Goal: Task Accomplishment & Management: Use online tool/utility

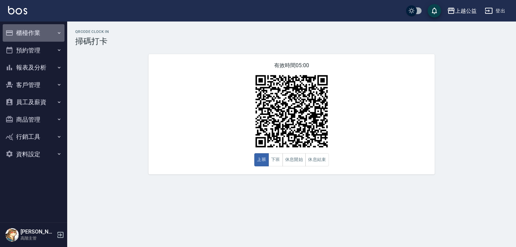
click at [43, 28] on button "櫃檯作業" at bounding box center [34, 32] width 62 height 17
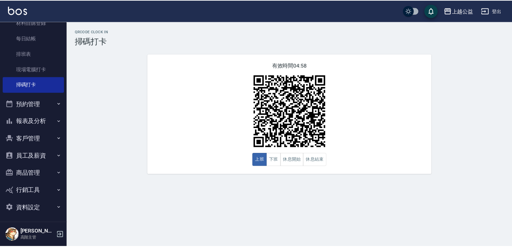
scroll to position [134, 0]
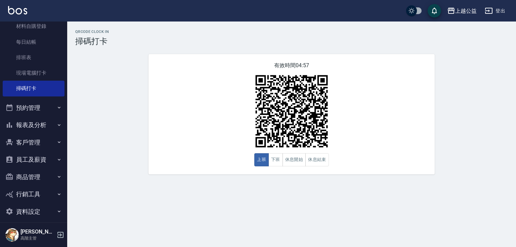
click at [47, 128] on button "報表及分析" at bounding box center [34, 124] width 62 height 17
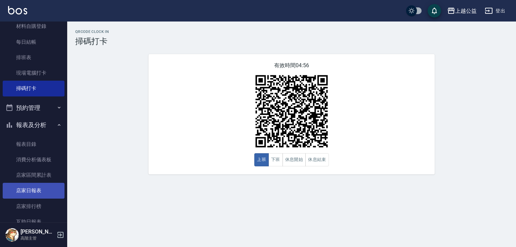
click at [31, 186] on link "店家日報表" at bounding box center [34, 190] width 62 height 15
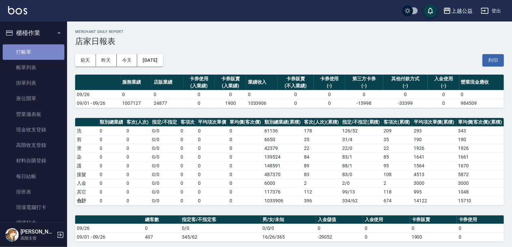
click at [40, 55] on link "打帳單" at bounding box center [34, 51] width 62 height 15
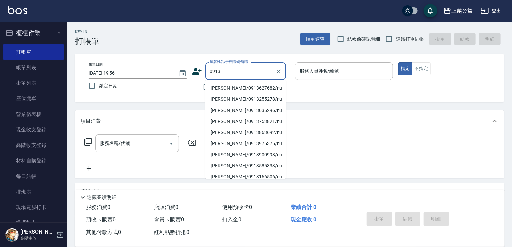
click at [228, 88] on li "[PERSON_NAME]/0913627682/null" at bounding box center [245, 88] width 81 height 11
type input "[PERSON_NAME]/0913627682/null"
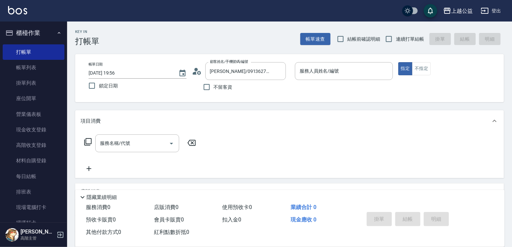
scroll to position [81, 0]
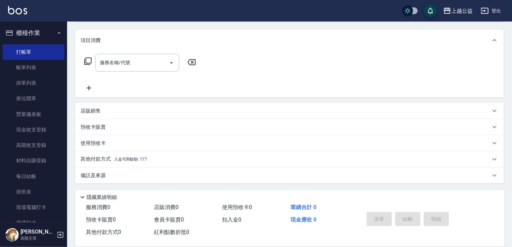
drag, startPoint x: 217, startPoint y: 128, endPoint x: 141, endPoint y: 177, distance: 90.6
click at [138, 159] on span "入金可用餘額: 177" at bounding box center [130, 159] width 33 height 5
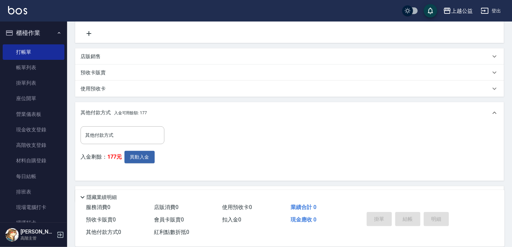
scroll to position [154, 0]
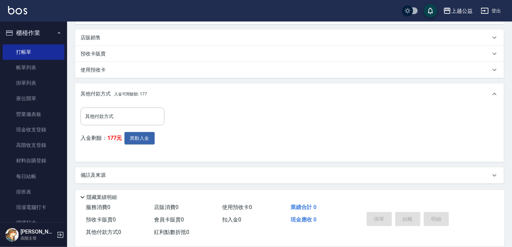
drag, startPoint x: 167, startPoint y: 164, endPoint x: 169, endPoint y: 184, distance: 20.2
click at [134, 120] on input "其他付款方式" at bounding box center [123, 116] width 78 height 12
click at [246, 134] on div "其他付款方式 其他付款方式 入金剩餘： 177元 異動入金" at bounding box center [290, 131] width 418 height 49
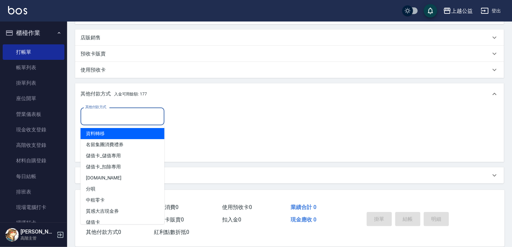
click at [120, 113] on input "其他付款方式" at bounding box center [123, 116] width 78 height 12
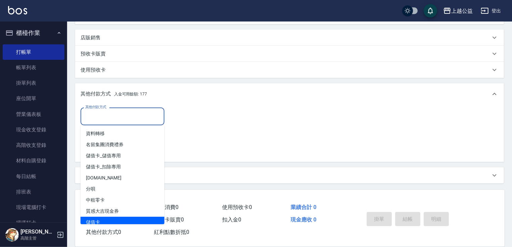
drag, startPoint x: 120, startPoint y: 220, endPoint x: 132, endPoint y: 208, distance: 17.1
click at [120, 220] on span "儲值卡" at bounding box center [123, 221] width 84 height 11
type input "儲值卡"
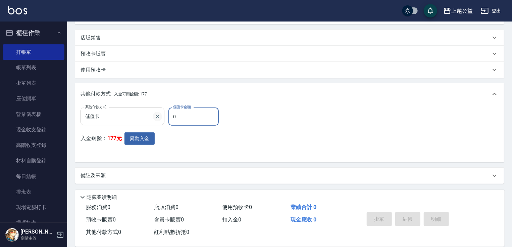
drag, startPoint x: 183, startPoint y: 119, endPoint x: 160, endPoint y: 118, distance: 22.2
click at [160, 118] on div "其他付款方式 儲值卡 其他付款方式 儲值卡金額 0 儲值卡金額" at bounding box center [152, 116] width 142 height 18
type input "0"
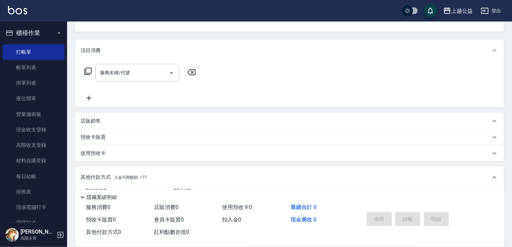
scroll to position [0, 0]
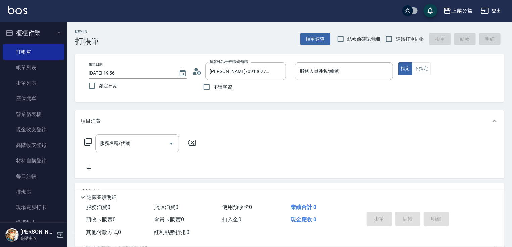
drag, startPoint x: 160, startPoint y: 175, endPoint x: 167, endPoint y: 96, distance: 78.9
click at [117, 145] on div "服務名稱/代號 服務名稱/代號" at bounding box center [137, 143] width 84 height 18
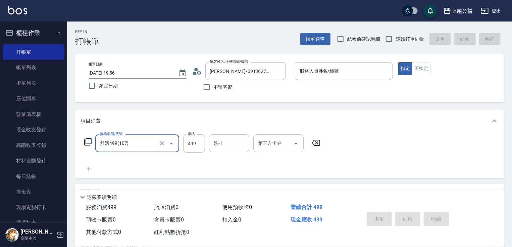
type input "舒活499(107)"
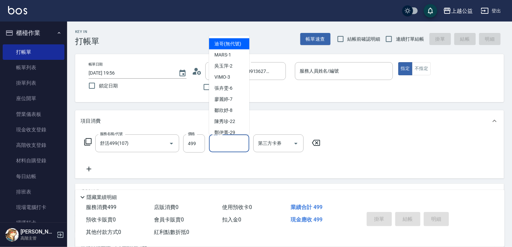
click at [216, 142] on div "洗-1 洗-1" at bounding box center [229, 143] width 40 height 18
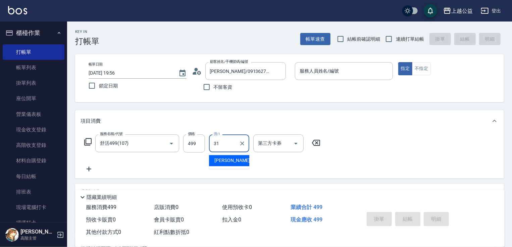
type input "[PERSON_NAME]-31"
drag, startPoint x: 408, startPoint y: 192, endPoint x: 398, endPoint y: 41, distance: 151.1
click at [398, 41] on span "連續打單結帳" at bounding box center [410, 39] width 28 height 7
click at [396, 41] on input "連續打單結帳" at bounding box center [389, 39] width 14 height 14
checkbox input "true"
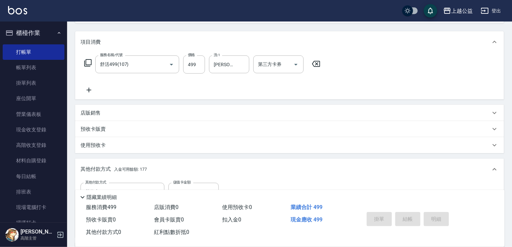
drag, startPoint x: 273, startPoint y: 217, endPoint x: 270, endPoint y: 255, distance: 37.7
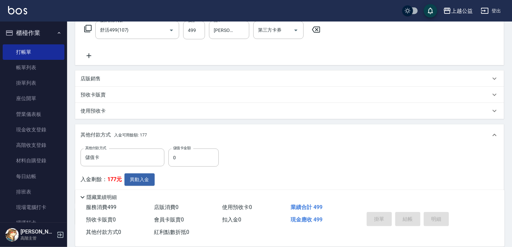
scroll to position [154, 0]
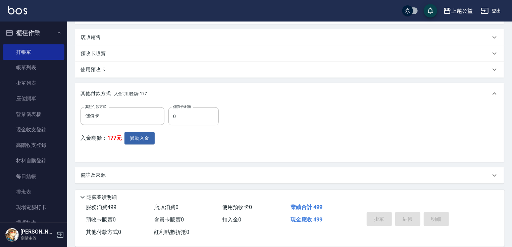
drag, startPoint x: 162, startPoint y: 137, endPoint x: 157, endPoint y: 187, distance: 50.3
click at [175, 117] on input "0" at bounding box center [193, 116] width 50 height 18
type input "177"
click at [139, 133] on button "異動入金" at bounding box center [140, 138] width 30 height 12
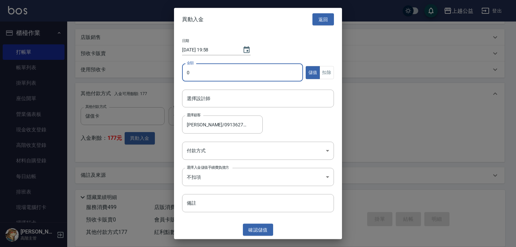
click at [243, 74] on input "0" at bounding box center [242, 72] width 121 height 18
type input "177"
click at [328, 72] on button "扣除" at bounding box center [326, 72] width 14 height 13
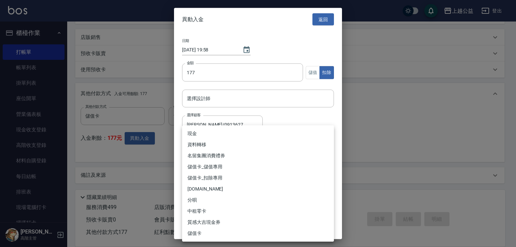
click at [273, 142] on body "上越公益 登出 櫃檯作業 打帳單 帳單列表 掛單列表 座位開單 營業儀表板 現金收支登錄 高階收支登錄 材料自購登錄 每日結帳 排班表 現場電腦打卡 掃碼打卡…" at bounding box center [258, 46] width 516 height 401
click at [228, 179] on li "儲值卡_扣除專用" at bounding box center [258, 177] width 152 height 11
type input "儲值卡_扣除專用"
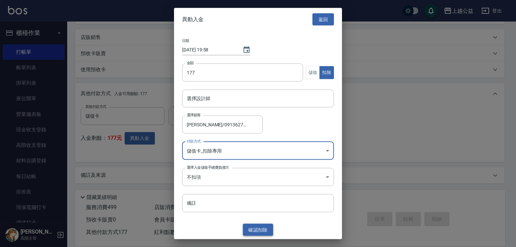
click at [260, 226] on button "確認 扣除" at bounding box center [258, 229] width 30 height 12
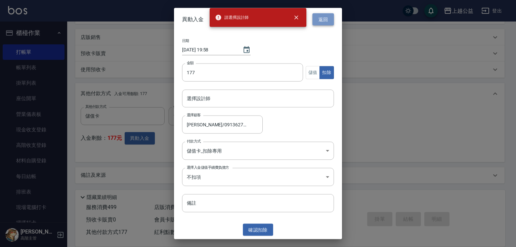
click at [329, 16] on button "返回" at bounding box center [322, 19] width 21 height 12
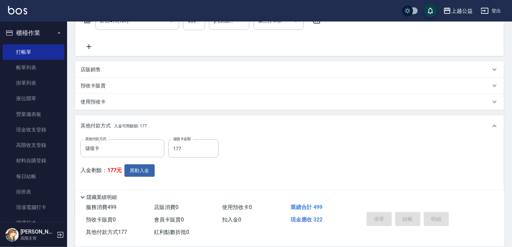
scroll to position [0, 0]
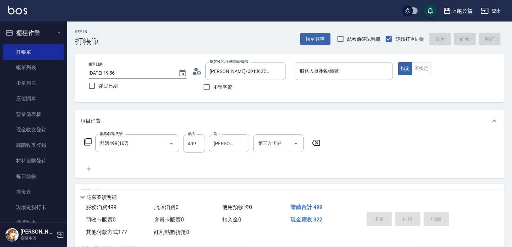
drag, startPoint x: 385, startPoint y: 146, endPoint x: 389, endPoint y: 74, distance: 72.6
click at [376, 69] on input "服務人員姓名/編號" at bounding box center [344, 71] width 92 height 12
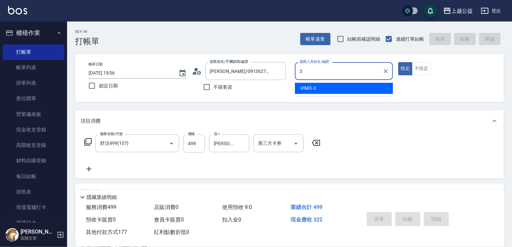
type input "VIMO-3"
type button "true"
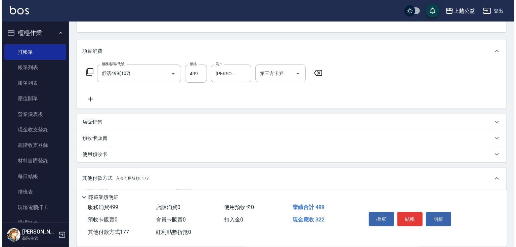
scroll to position [154, 0]
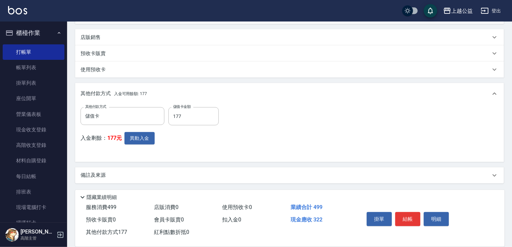
drag, startPoint x: 326, startPoint y: 106, endPoint x: 328, endPoint y: 244, distance: 138.0
click at [141, 138] on button "異動入金" at bounding box center [140, 138] width 30 height 12
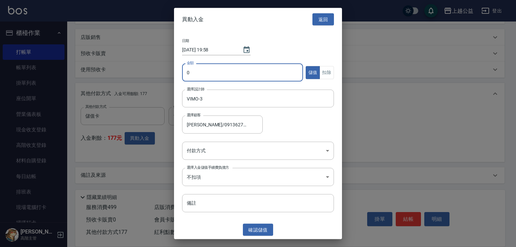
click at [201, 81] on input "0" at bounding box center [242, 72] width 121 height 18
type input "177"
click at [324, 71] on button "扣除" at bounding box center [326, 72] width 14 height 13
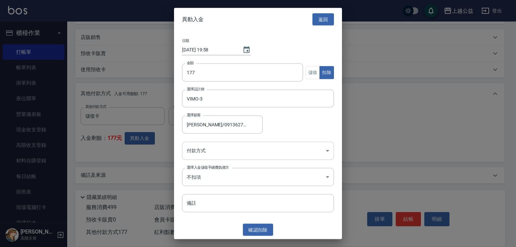
click at [237, 154] on body "上越公益 登出 櫃檯作業 打帳單 帳單列表 掛單列表 座位開單 營業儀表板 現金收支登錄 高階收支登錄 材料自購登錄 每日結帳 排班表 現場電腦打卡 掃碼打卡…" at bounding box center [258, 46] width 516 height 401
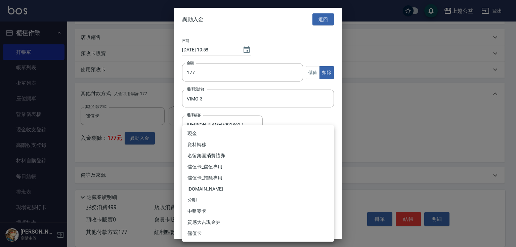
click at [232, 177] on li "儲值卡_扣除專用" at bounding box center [258, 177] width 152 height 11
type input "儲值卡_扣除專用"
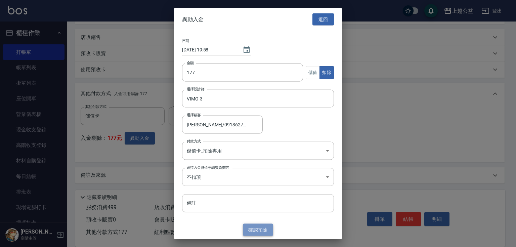
click at [258, 227] on button "確認 扣除" at bounding box center [258, 229] width 30 height 12
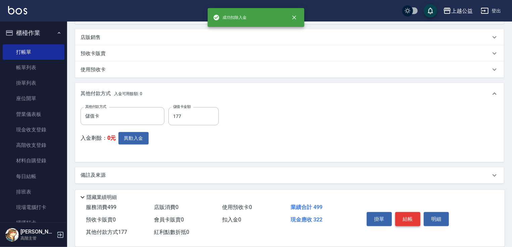
click at [412, 217] on button "結帳" at bounding box center [407, 219] width 25 height 14
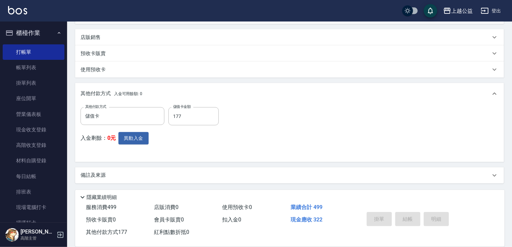
type input "[DATE] 19:58"
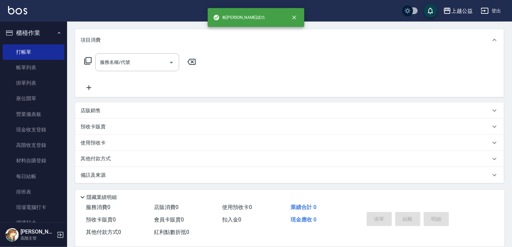
scroll to position [0, 0]
